Goal: Download file/media

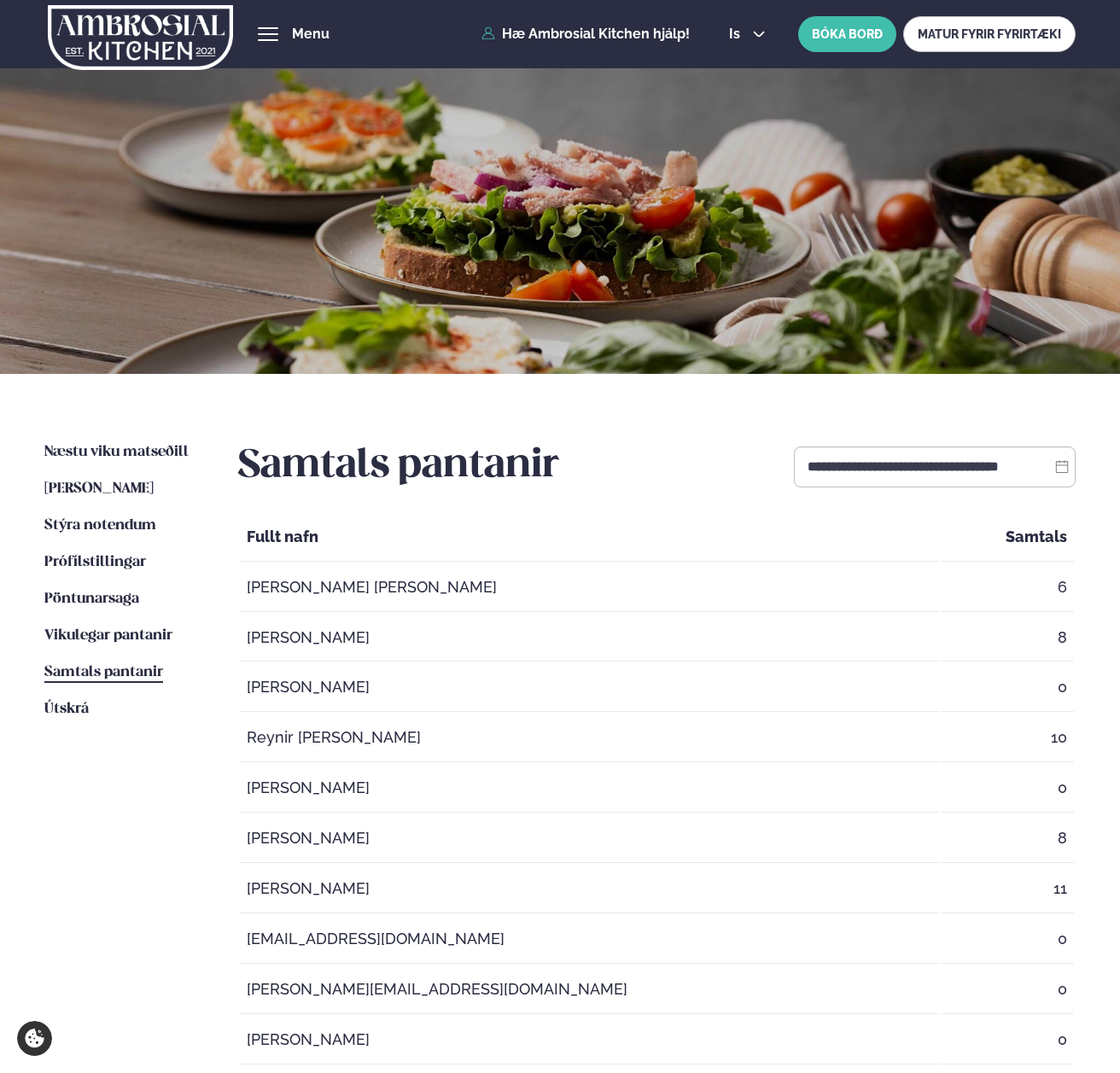
click at [124, 15] on img at bounding box center [141, 37] width 185 height 70
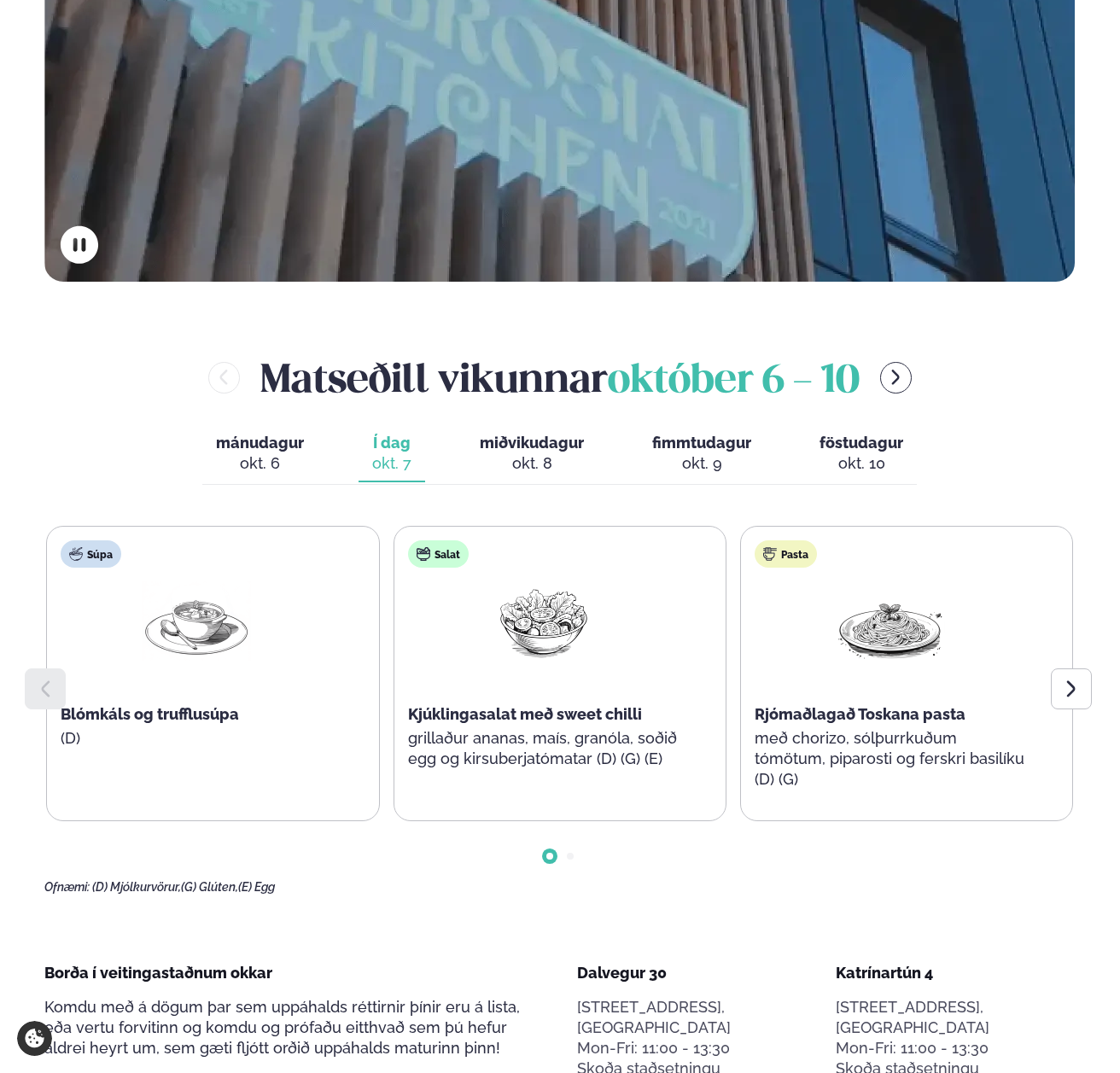
scroll to position [532, 0]
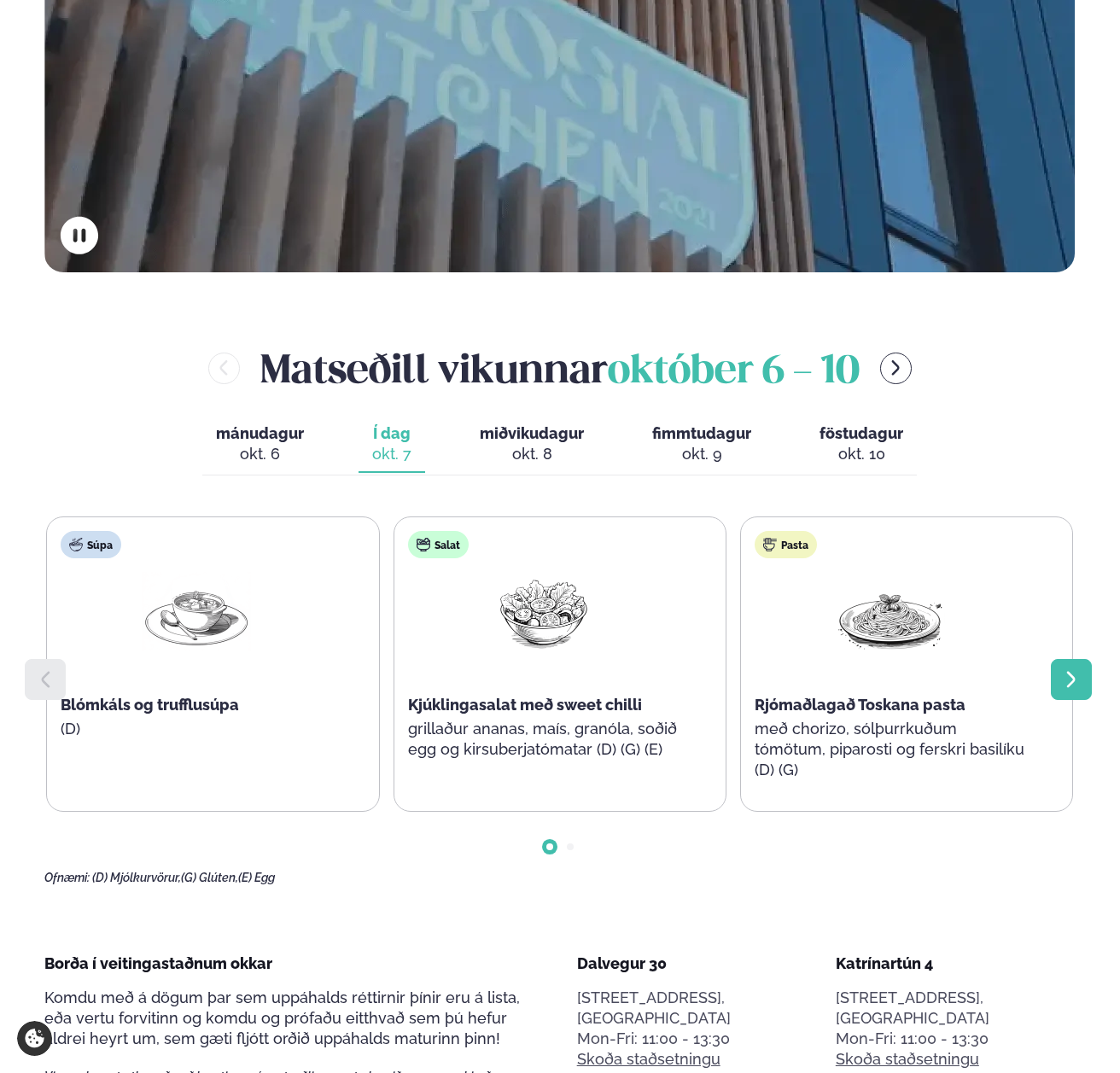
click at [1071, 672] on icon at bounding box center [1070, 680] width 8 height 16
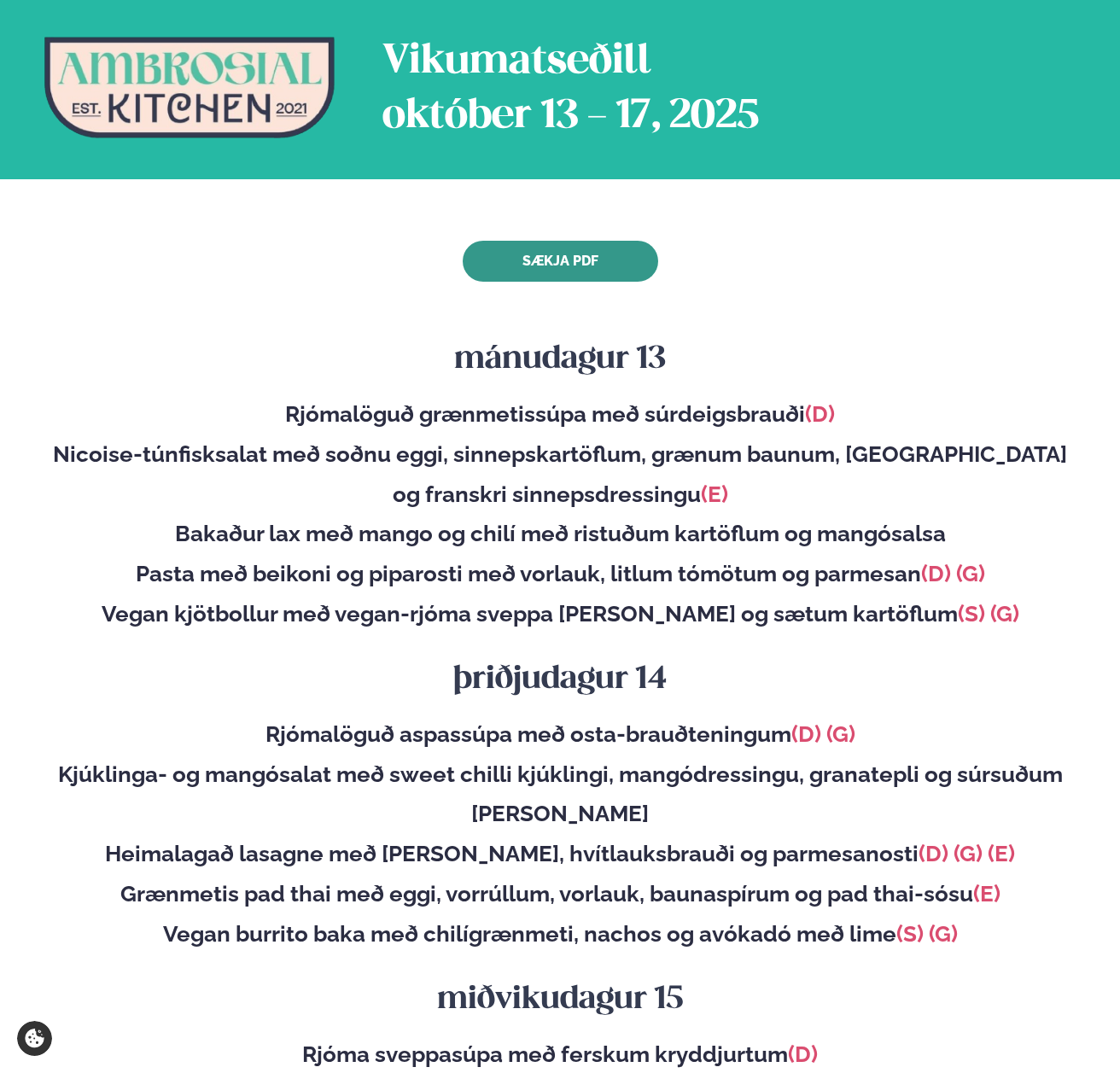
click at [539, 259] on link "Sækja PDF" at bounding box center [560, 260] width 196 height 41
